Goal: Information Seeking & Learning: Learn about a topic

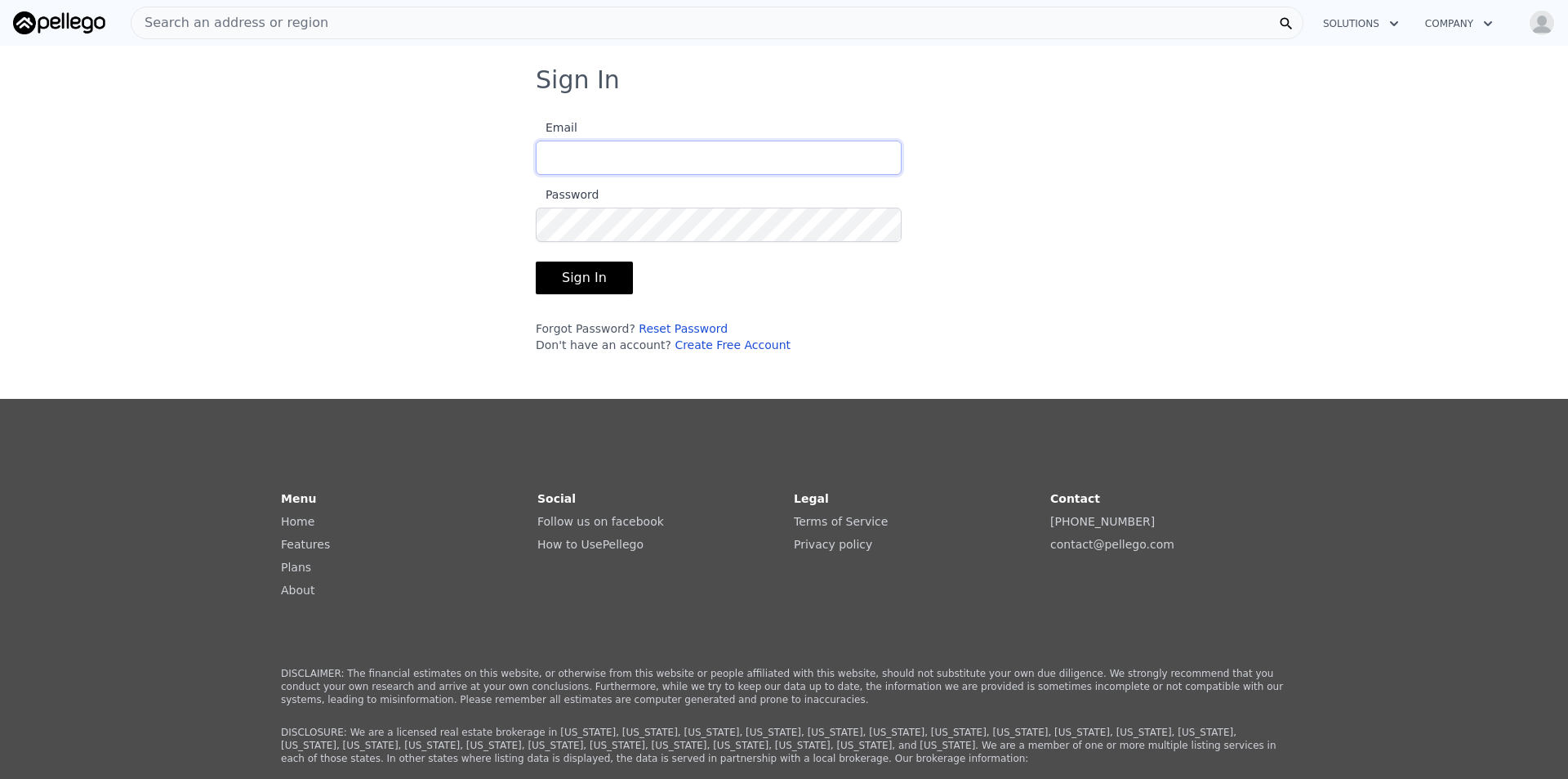
type input "[EMAIL_ADDRESS][DOMAIN_NAME]"
click at [549, 281] on button "Sign In" at bounding box center [584, 277] width 98 height 33
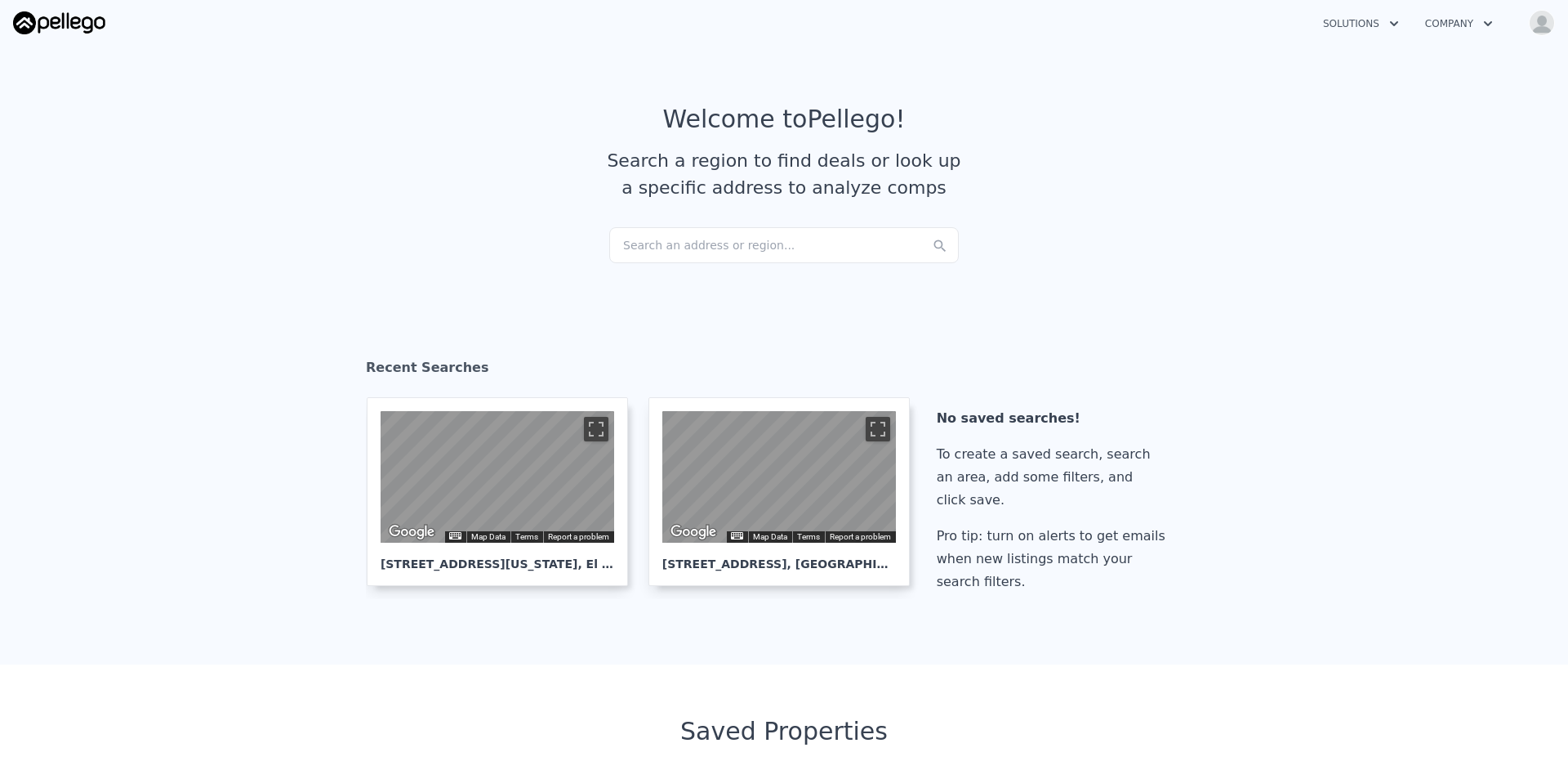
click at [741, 248] on div "Search an address or region..." at bounding box center [784, 245] width 350 height 35
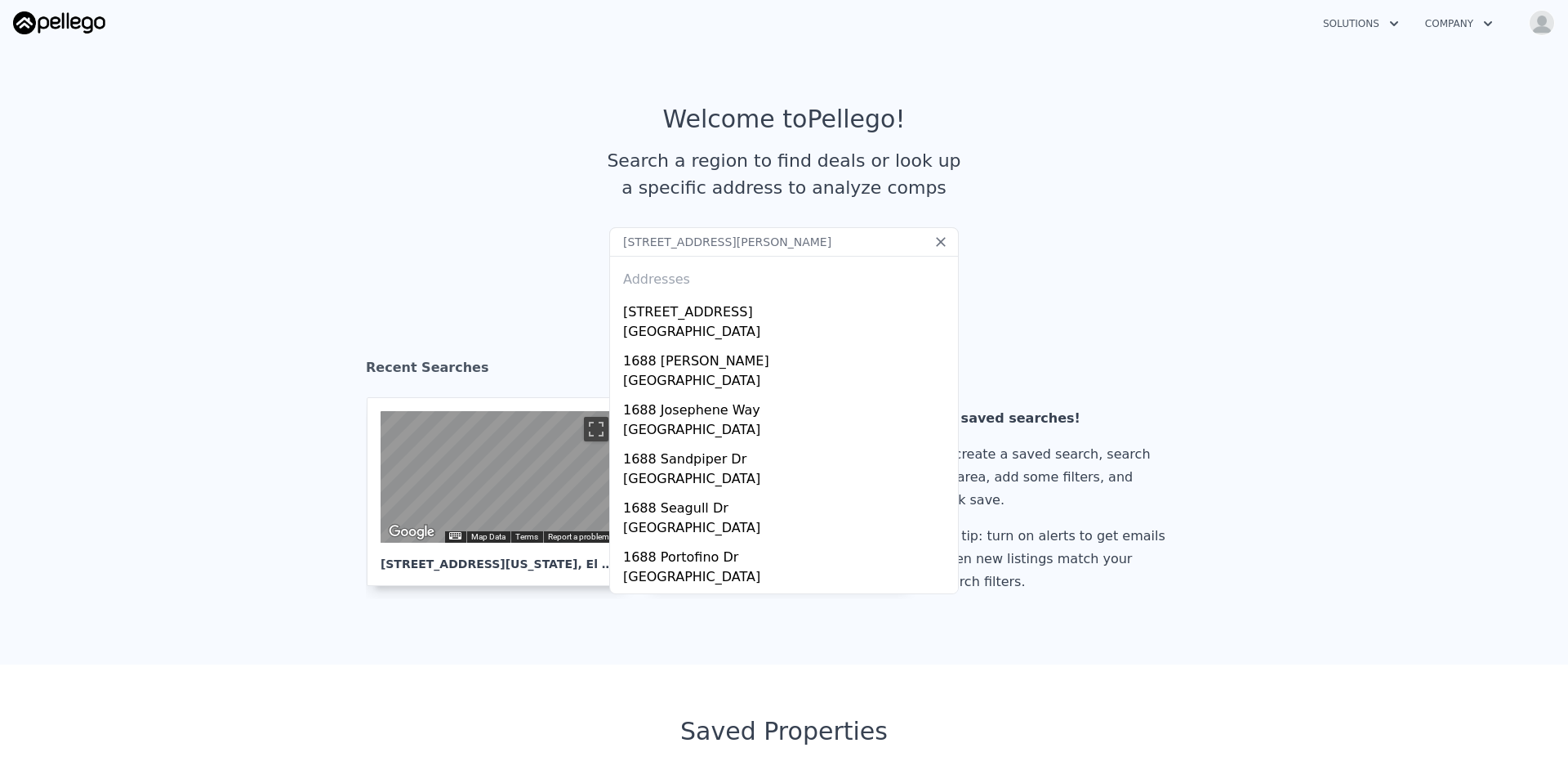
drag, startPoint x: 694, startPoint y: 239, endPoint x: 871, endPoint y: 247, distance: 177.2
click at [871, 247] on input "[STREET_ADDRESS][PERSON_NAME]" at bounding box center [784, 242] width 350 height 30
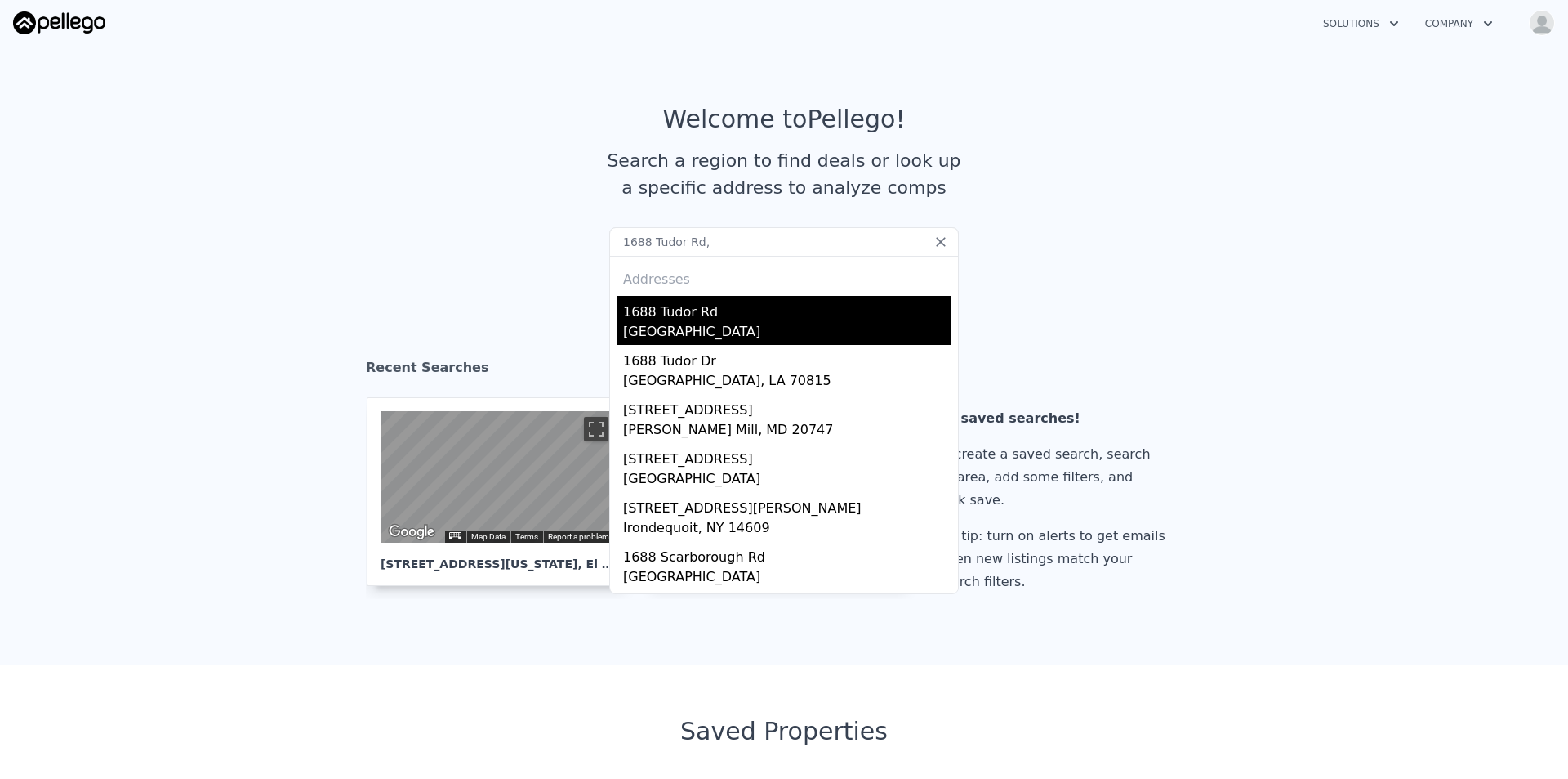
type input "1688 Tudor Rd,"
click at [808, 298] on div "1688 Tudor Rd" at bounding box center [786, 309] width 328 height 27
